Goal: Answer question/provide support: Share knowledge or assist other users

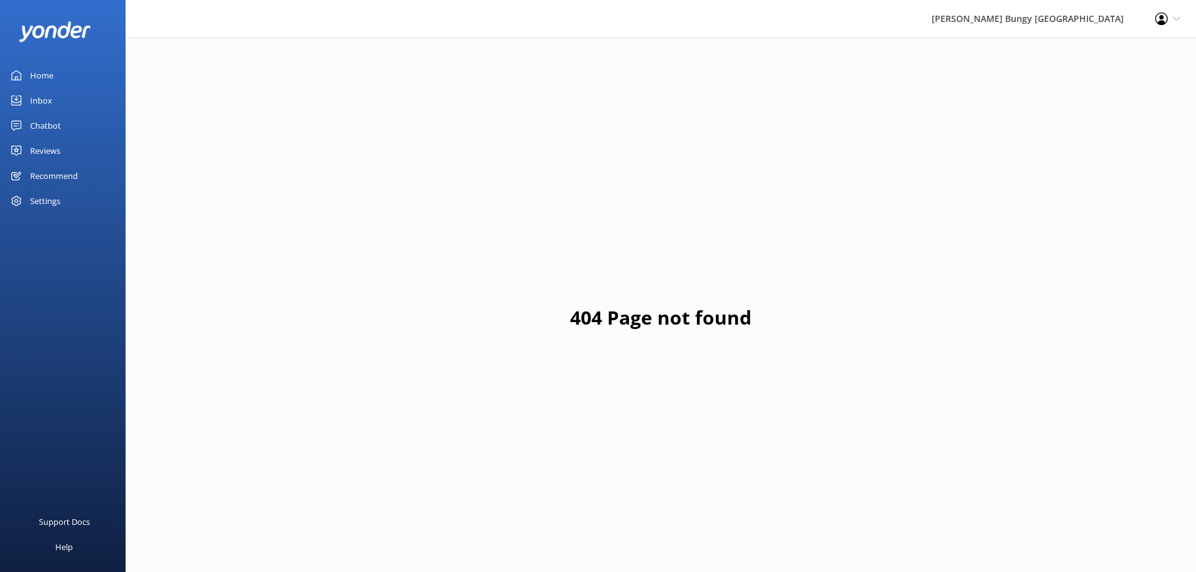
click at [43, 128] on div "Chatbot" at bounding box center [45, 125] width 31 height 25
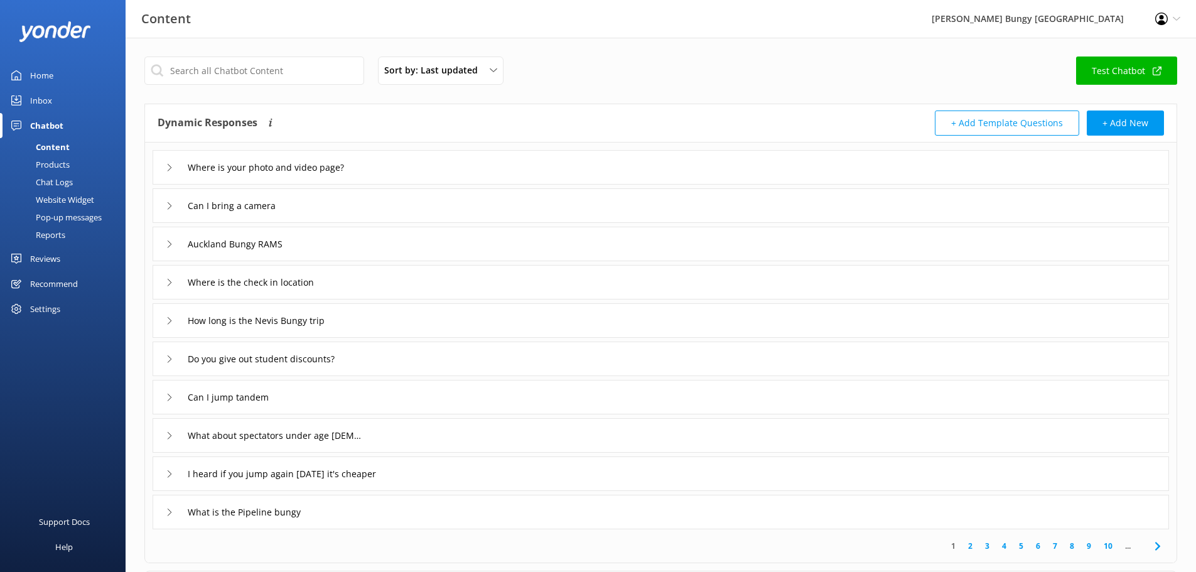
click at [61, 158] on div "Products" at bounding box center [39, 165] width 62 height 18
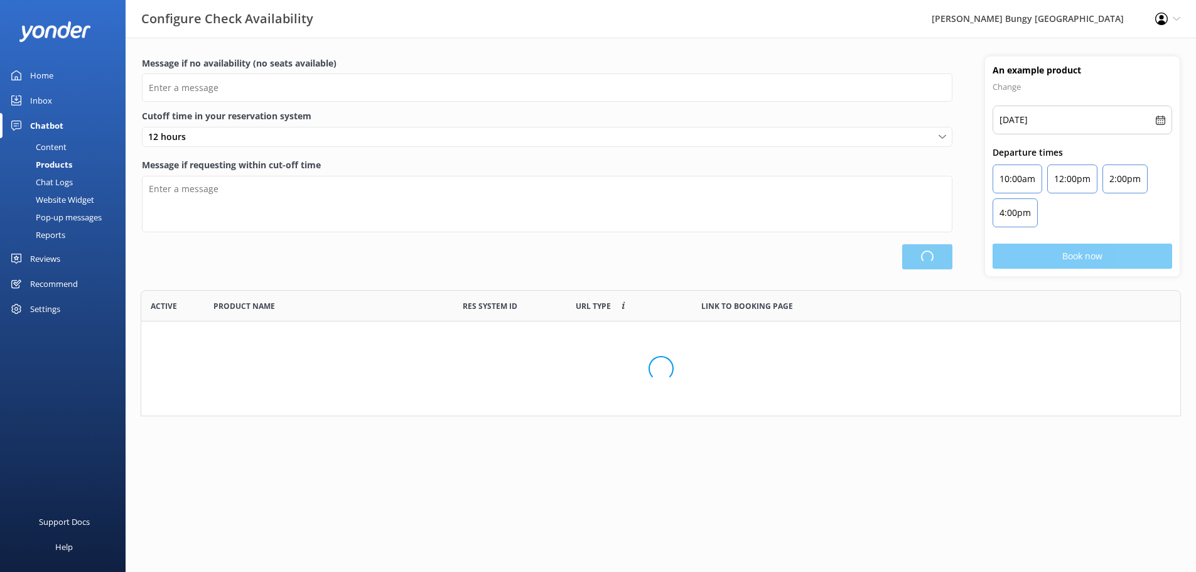
type input "There are no seats available, please check an alternative day"
type textarea "Our online booking system closes {hours} prior to departure. Please contact us …"
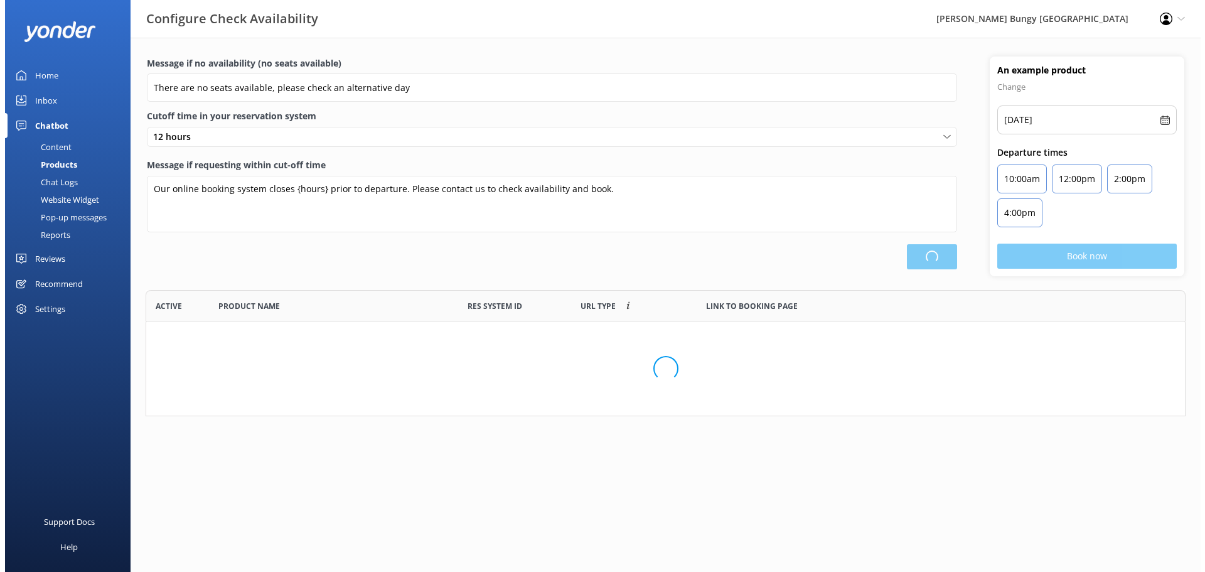
scroll to position [368, 1029]
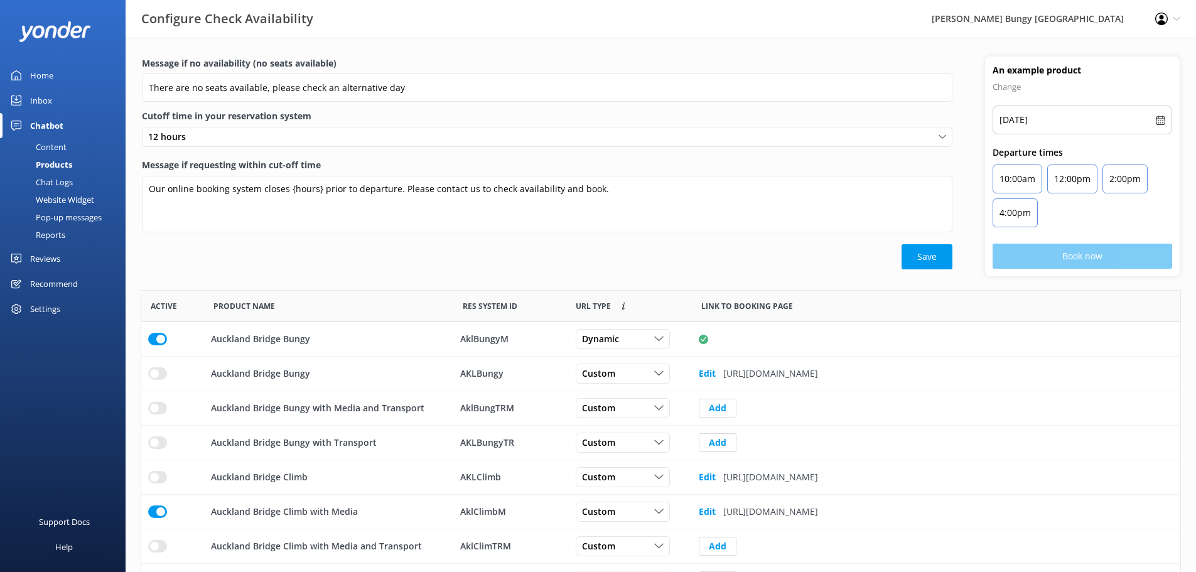
click at [60, 178] on div "Chat Logs" at bounding box center [40, 182] width 65 height 18
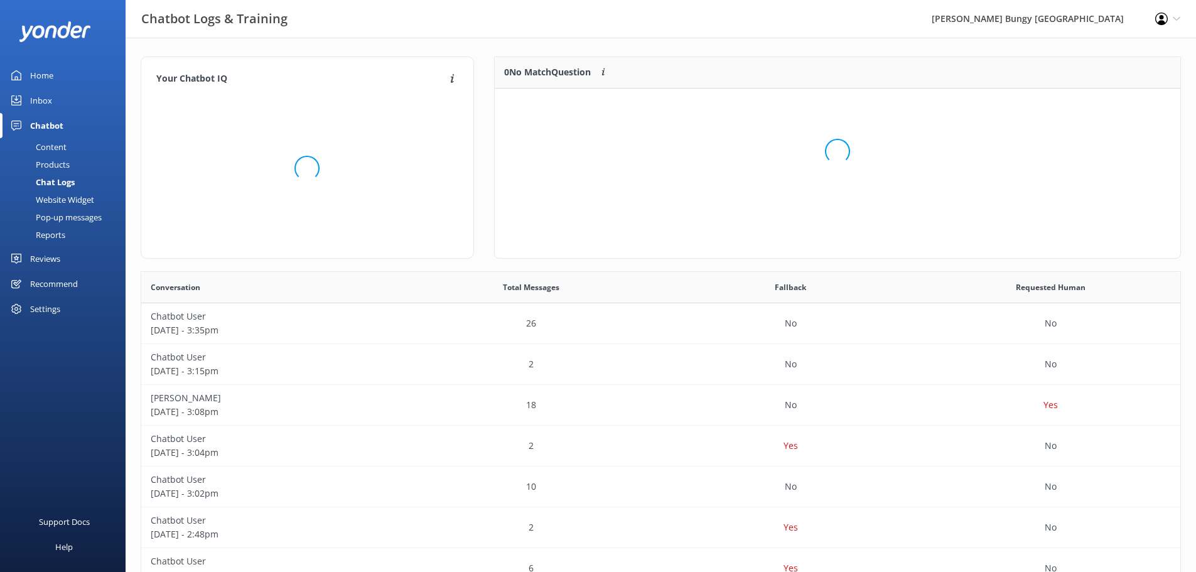
scroll to position [148, 676]
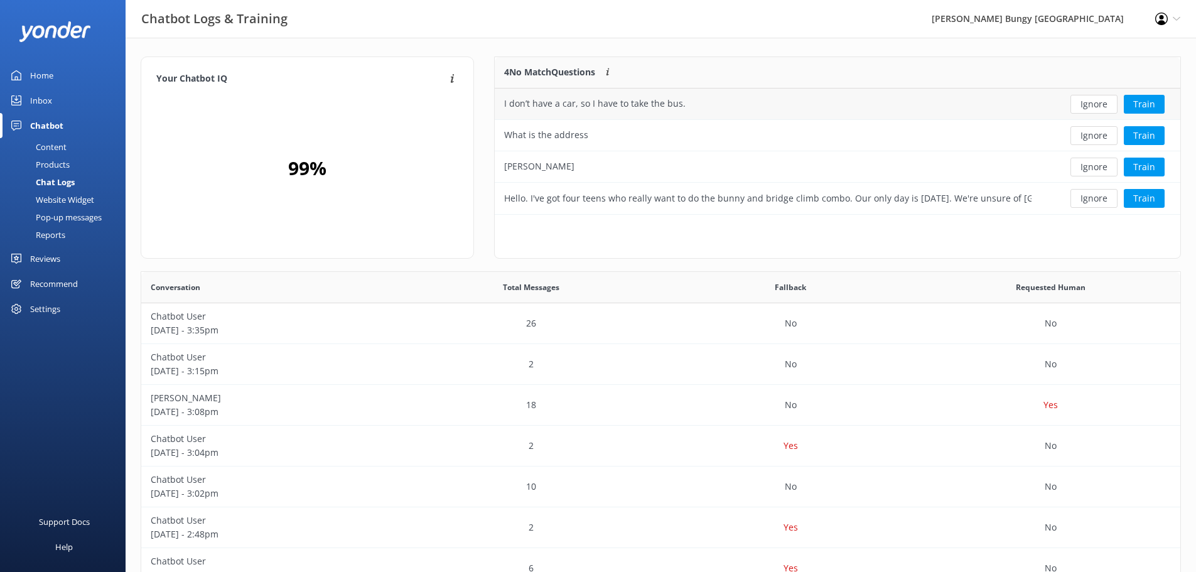
click at [877, 112] on div "I don’t have a car, so I have to take the bus." at bounding box center [768, 103] width 546 height 31
click at [825, 102] on div "I don’t have a car, so I have to take the bus." at bounding box center [768, 103] width 546 height 31
click at [624, 105] on div "I don’t have a car, so I have to take the bus." at bounding box center [594, 104] width 181 height 14
click at [580, 134] on div "What is the address" at bounding box center [546, 135] width 84 height 14
click at [1091, 111] on button "Ignore" at bounding box center [1093, 104] width 47 height 19
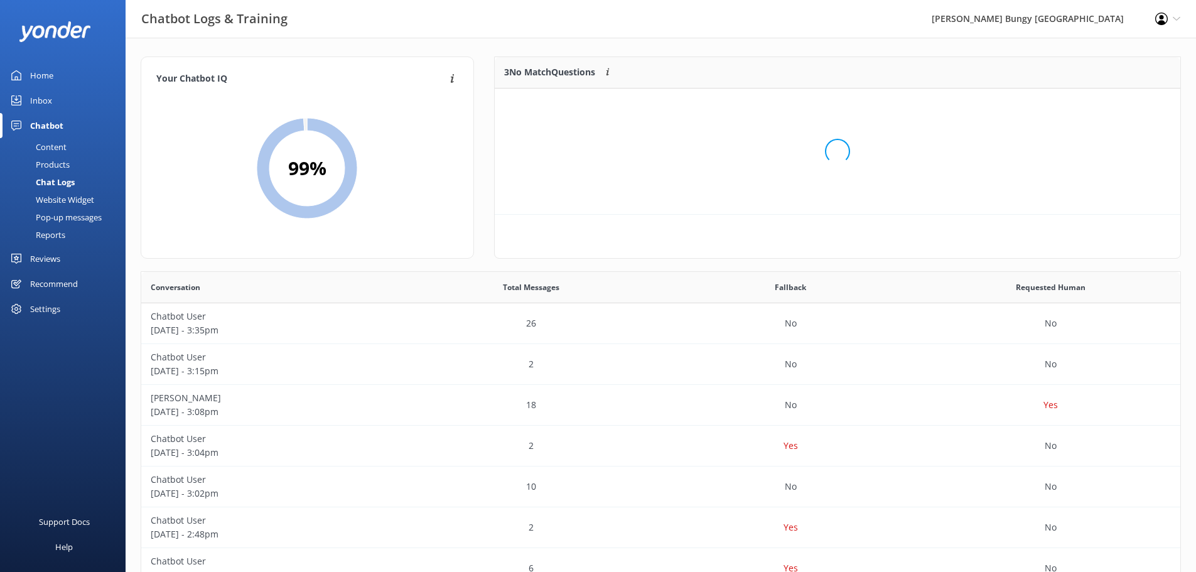
scroll to position [117, 676]
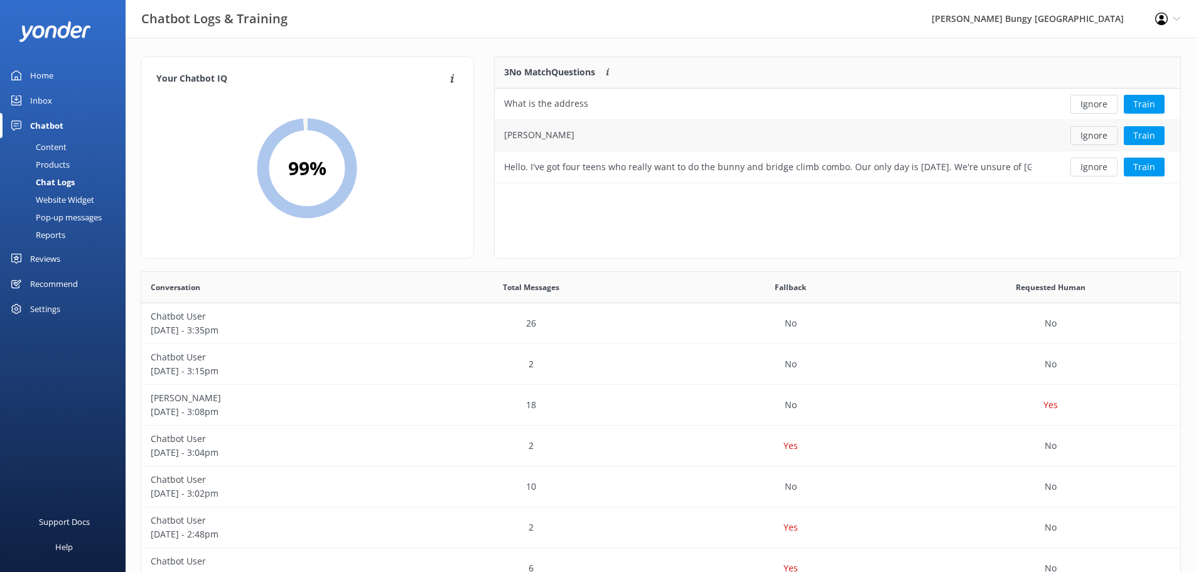
click at [1097, 142] on button "Ignore" at bounding box center [1093, 135] width 47 height 19
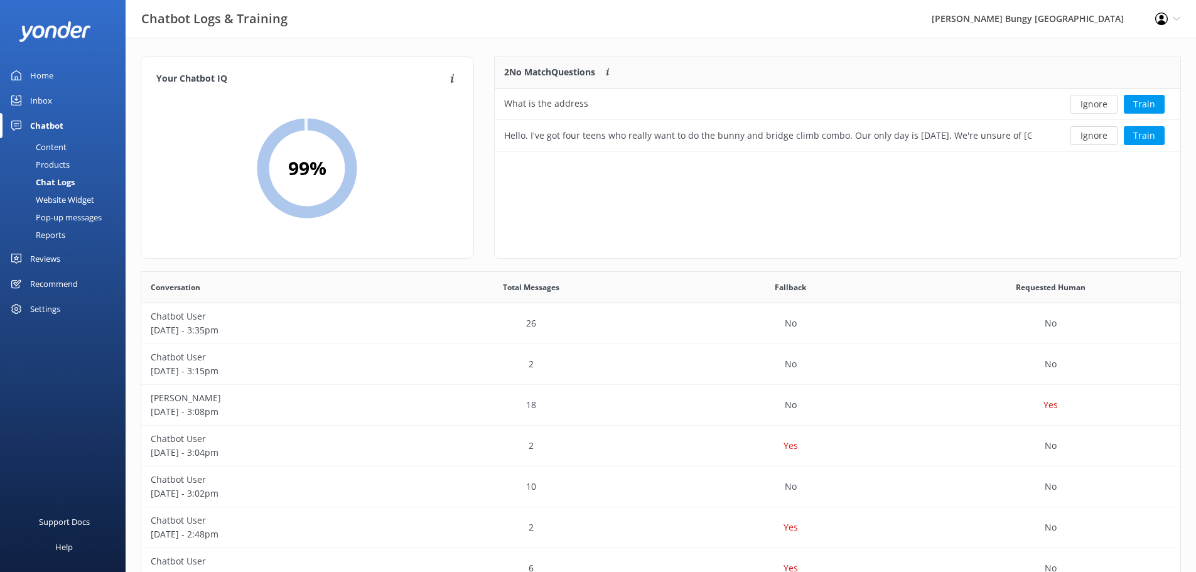
scroll to position [85, 676]
click at [802, 137] on div "Hello. I've got four teens who really want to do the bunny and bridge climb com…" at bounding box center [767, 136] width 527 height 14
click at [1150, 138] on button "Train" at bounding box center [1143, 135] width 41 height 19
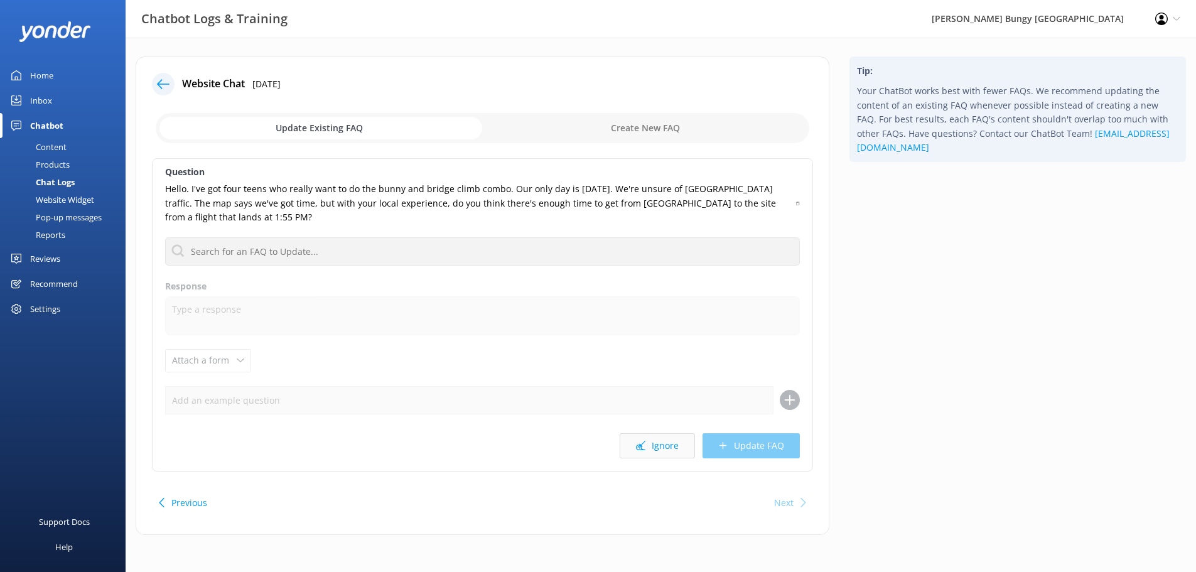
click at [678, 446] on button "Ignore" at bounding box center [656, 445] width 75 height 25
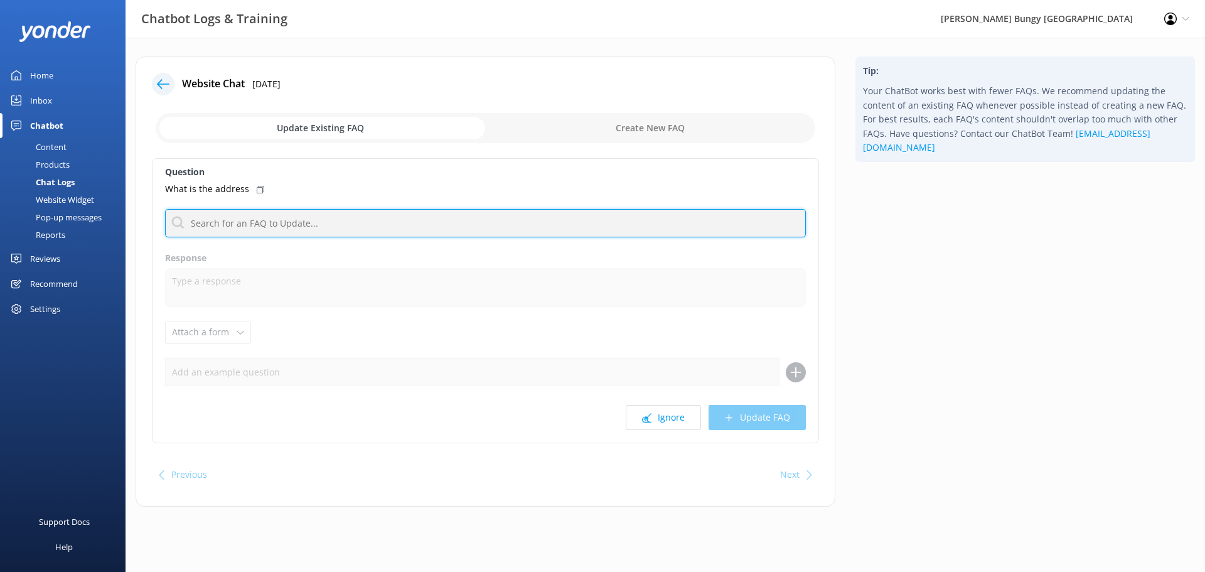
click at [341, 228] on input "text" at bounding box center [485, 223] width 641 height 28
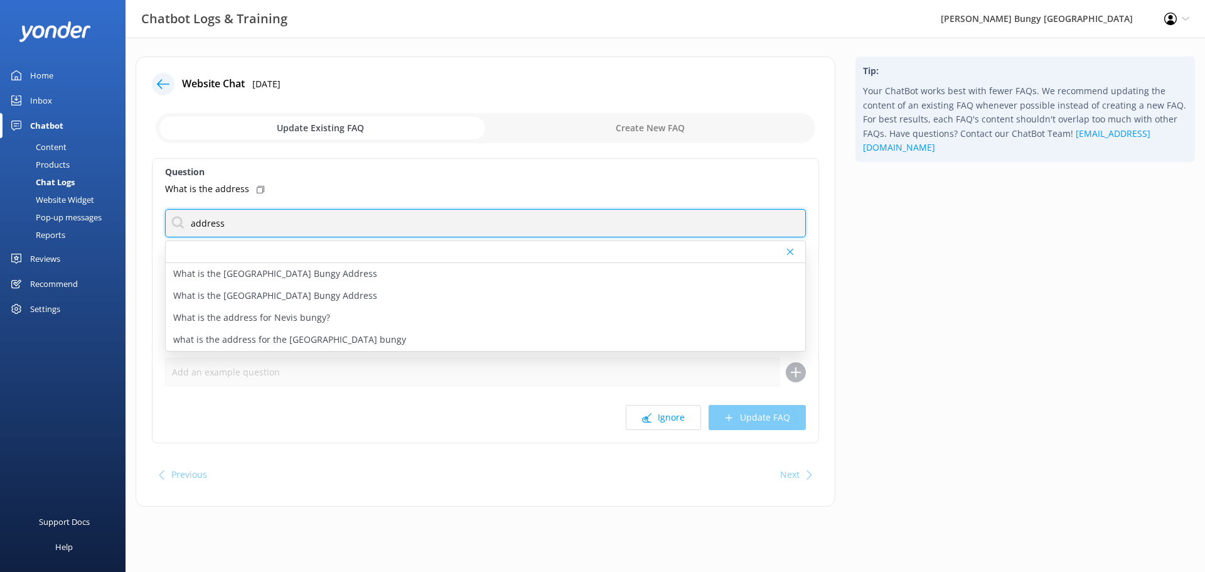
type input "address"
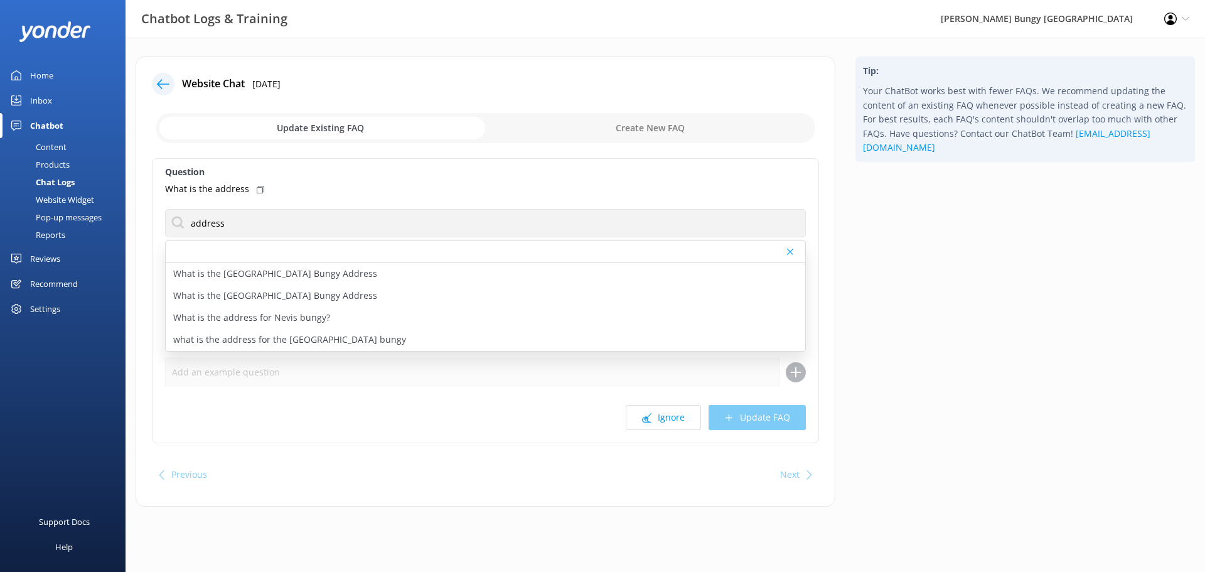
click at [339, 205] on div "Question What is the address address What is the [GEOGRAPHIC_DATA] Bungy Addres…" at bounding box center [485, 300] width 667 height 285
click at [688, 402] on div "Question What is the address address What is the [GEOGRAPHIC_DATA] Bungy Addres…" at bounding box center [485, 300] width 667 height 285
click at [685, 403] on div "Question What is the address address What is the [GEOGRAPHIC_DATA] Bungy Addres…" at bounding box center [485, 300] width 667 height 285
click at [679, 420] on button "Ignore" at bounding box center [663, 417] width 75 height 25
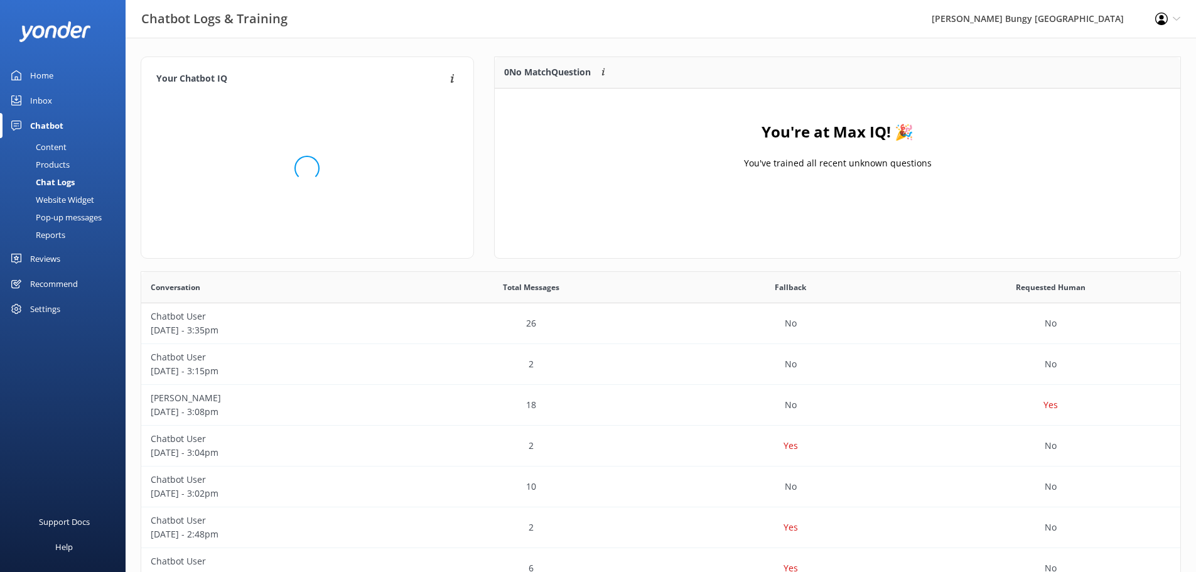
scroll to position [147, 676]
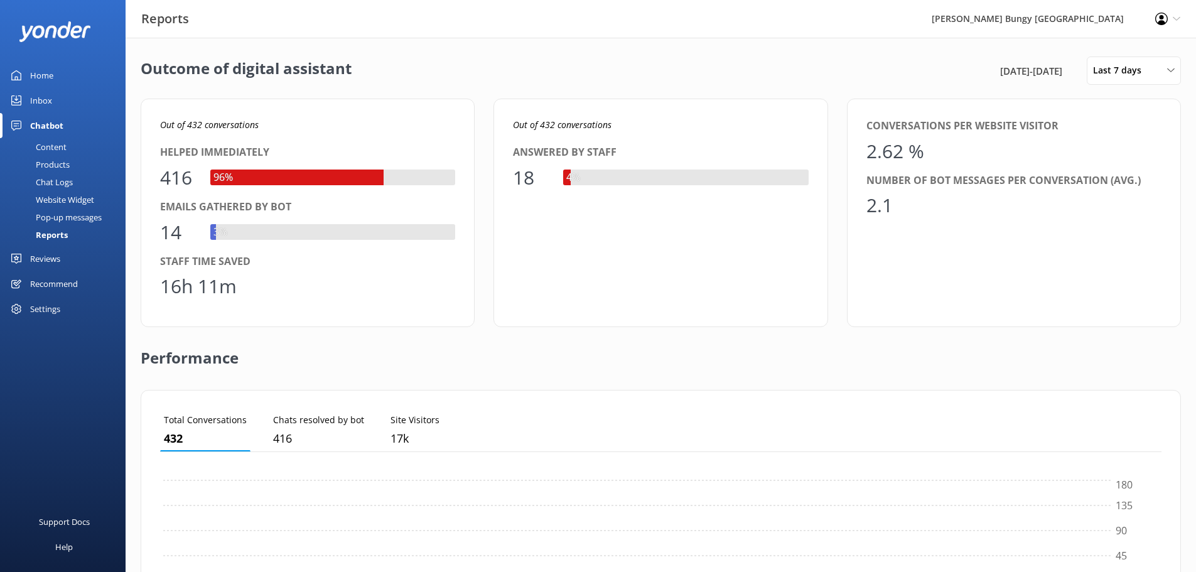
scroll to position [10, 10]
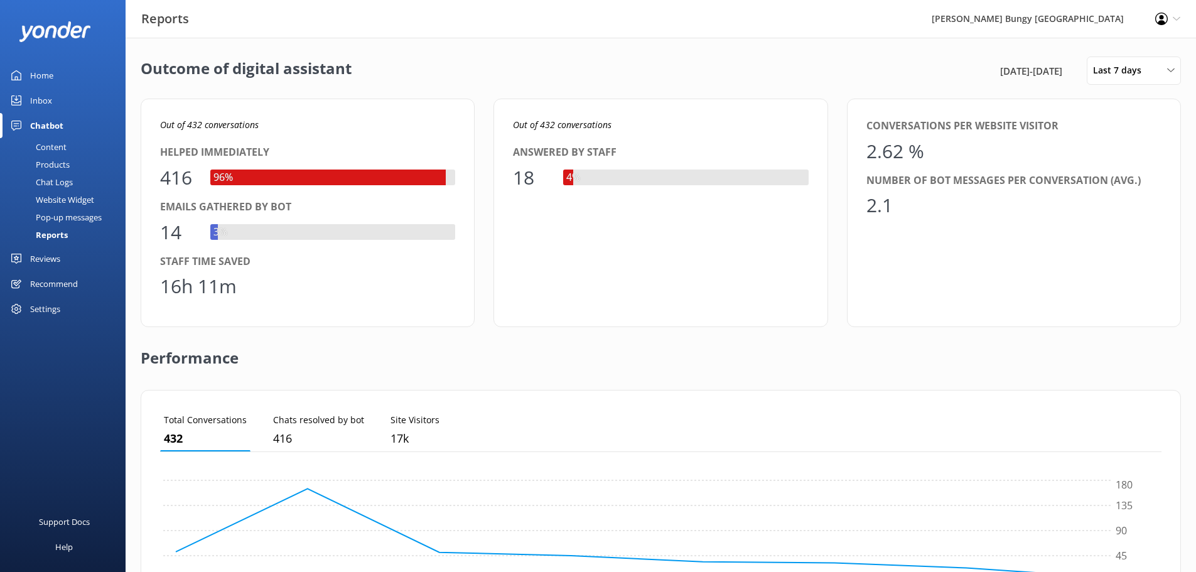
click at [738, 83] on div "Outcome of digital assistant 29th Sep 25 - 6th Oct 25 Last 7 days Last 7 days L…" at bounding box center [661, 70] width 1040 height 28
click at [673, 359] on div "Performance" at bounding box center [661, 358] width 1040 height 63
